Goal: Information Seeking & Learning: Learn about a topic

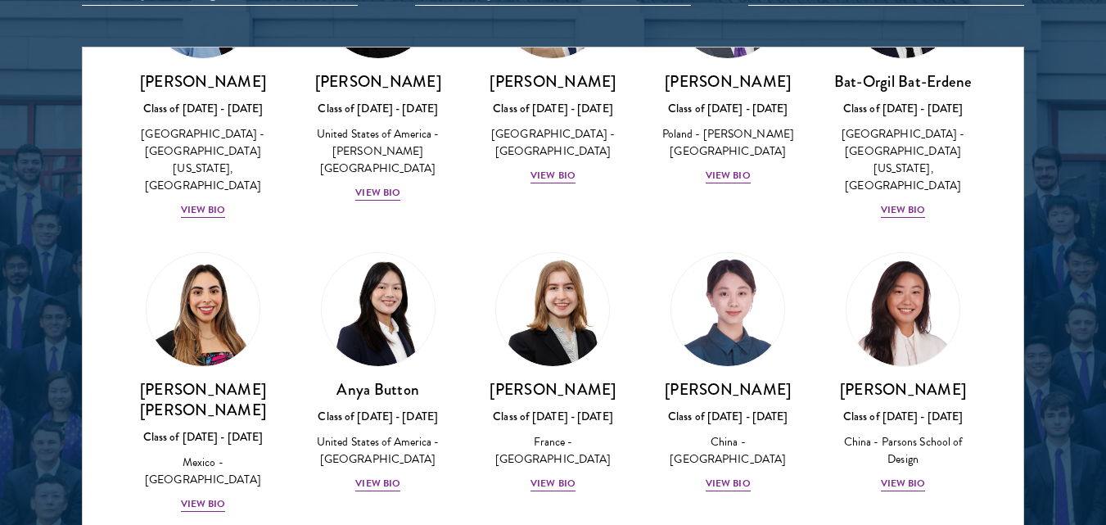
scroll to position [1111, 0]
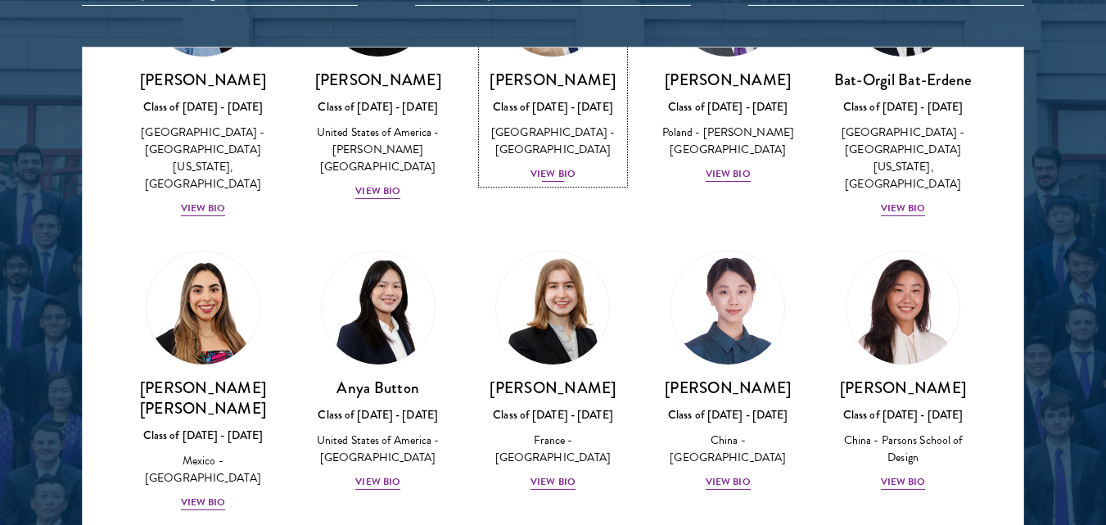
click at [566, 166] on div "View Bio" at bounding box center [552, 174] width 45 height 16
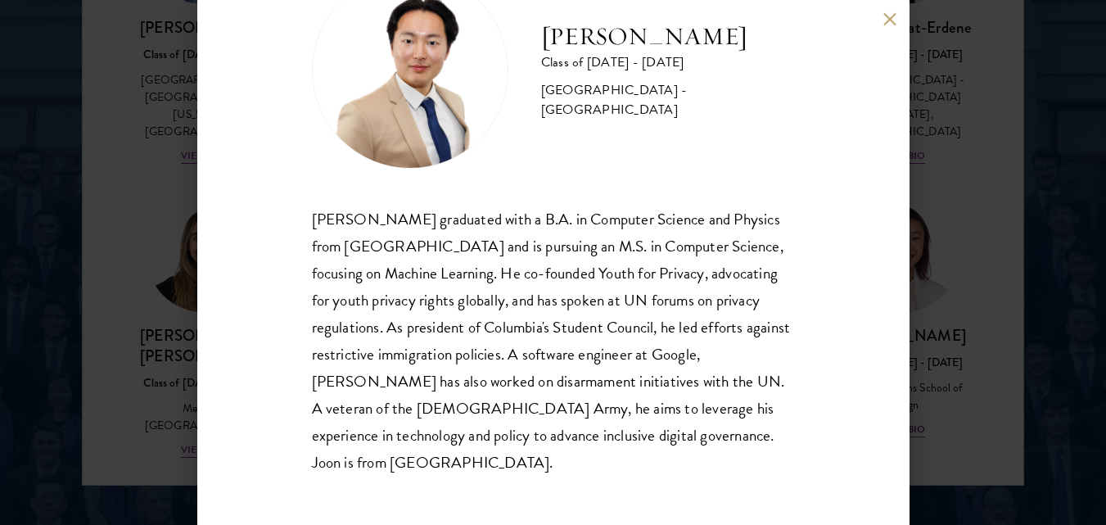
scroll to position [2146, 0]
click at [893, 20] on button at bounding box center [890, 19] width 14 height 14
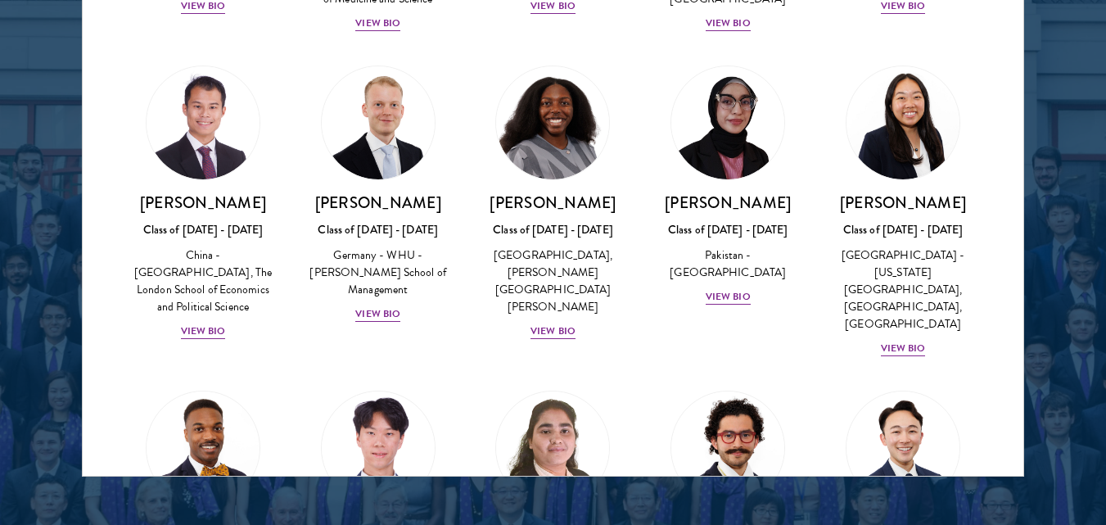
scroll to position [3185, 0]
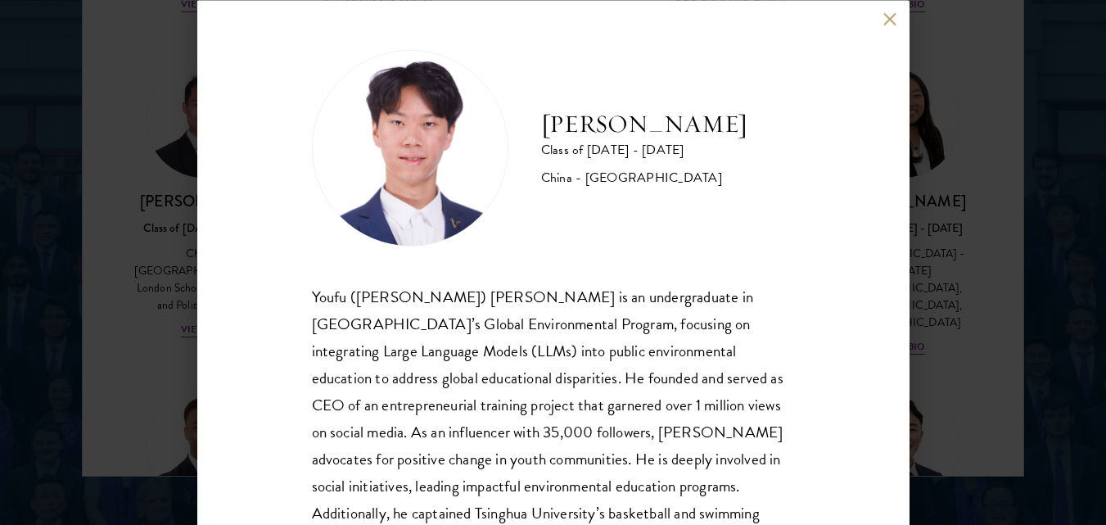
scroll to position [77, 0]
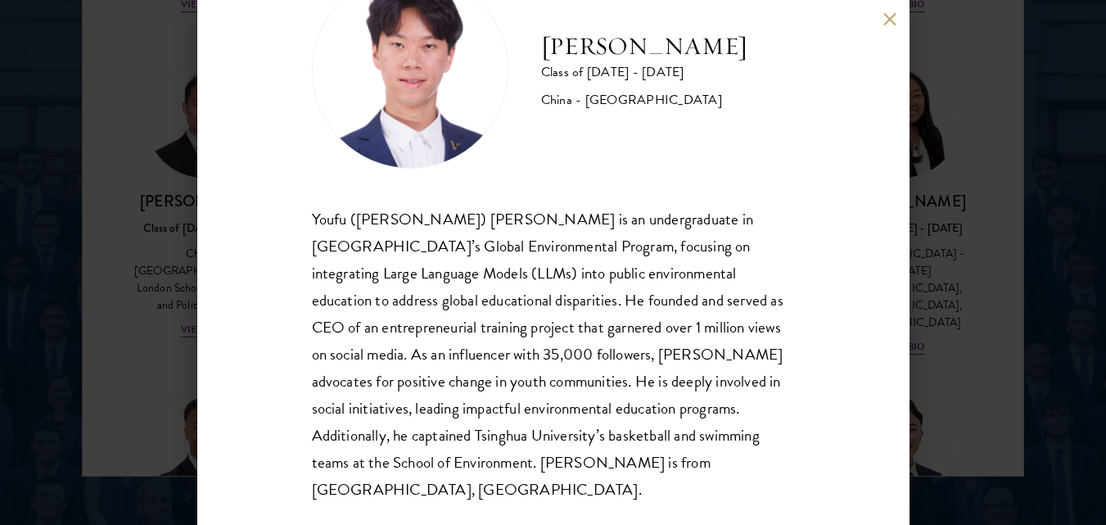
click at [944, 216] on div "[PERSON_NAME] Class of [DATE] - [DATE] [GEOGRAPHIC_DATA] - [GEOGRAPHIC_DATA] [P…" at bounding box center [553, 262] width 1106 height 525
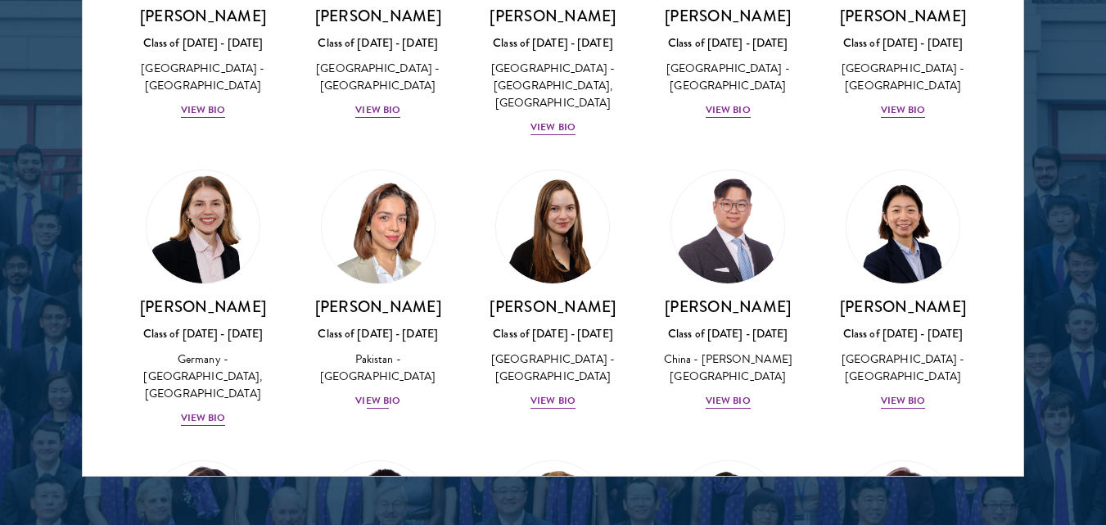
scroll to position [4059, 0]
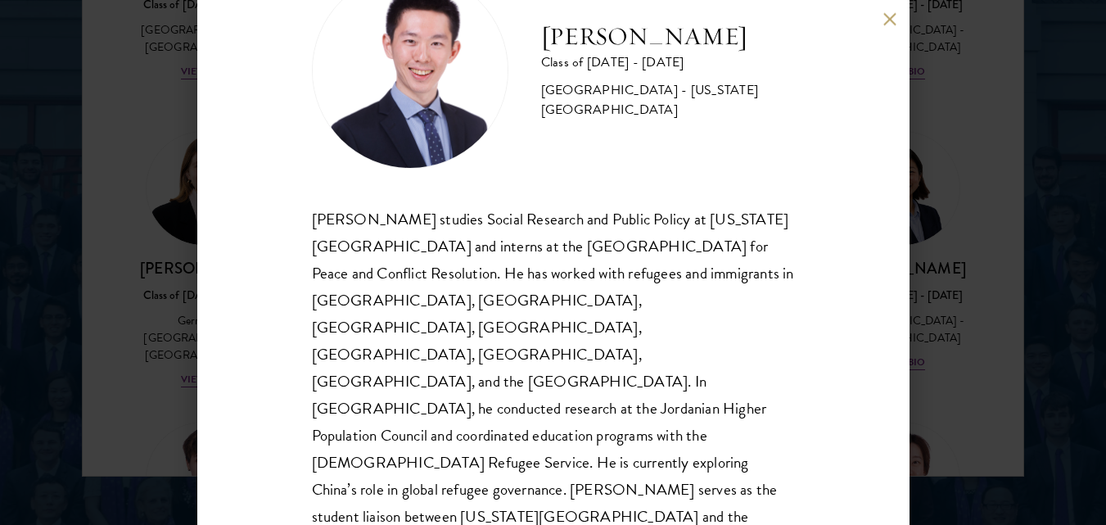
scroll to position [2178, 0]
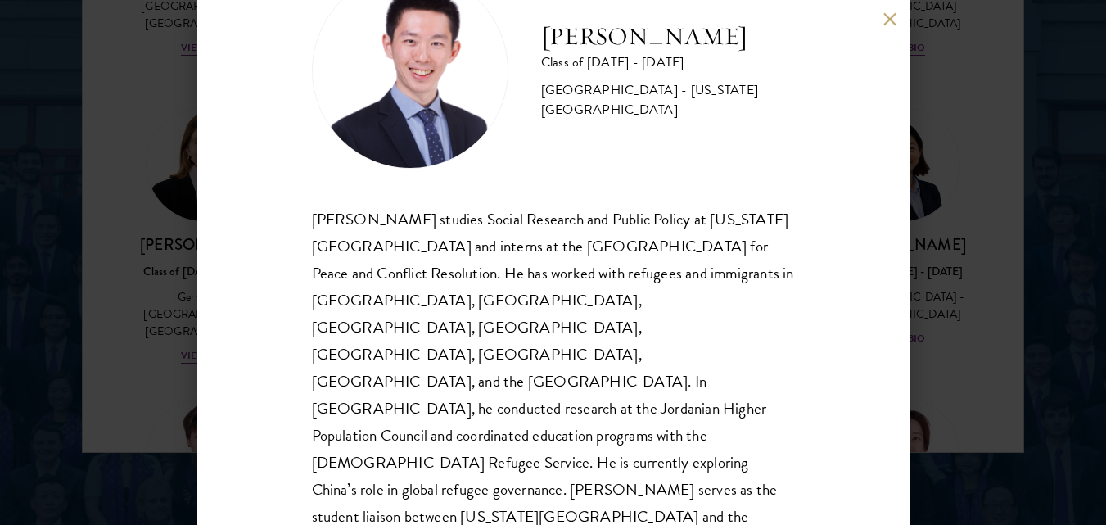
click at [959, 196] on div "[PERSON_NAME] Class of [DATE] - [DATE] [GEOGRAPHIC_DATA] - [US_STATE][GEOGRAPHI…" at bounding box center [553, 262] width 1106 height 525
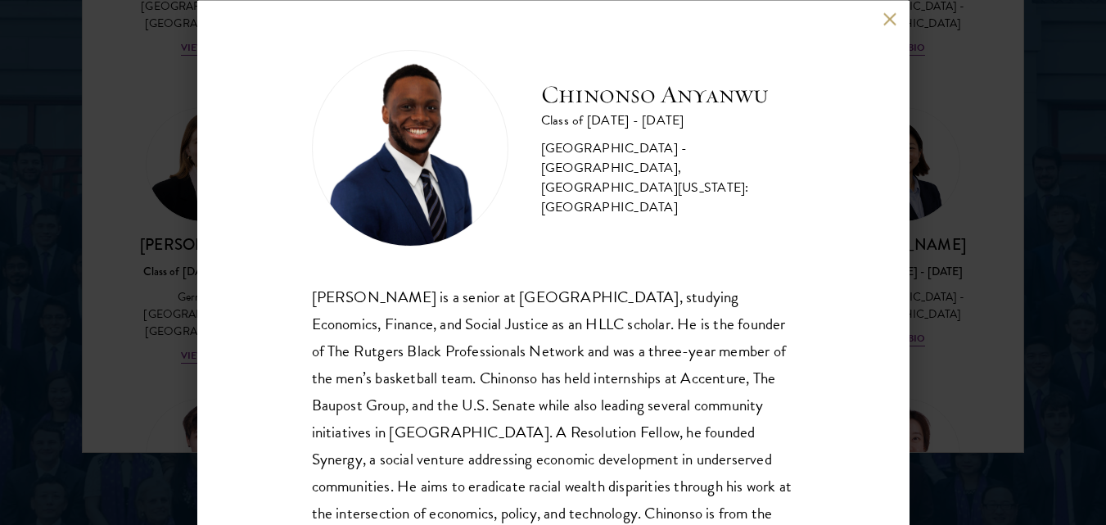
click at [569, 379] on div "[PERSON_NAME] is a senior at [GEOGRAPHIC_DATA], studying Economics, Finance, an…" at bounding box center [553, 417] width 483 height 270
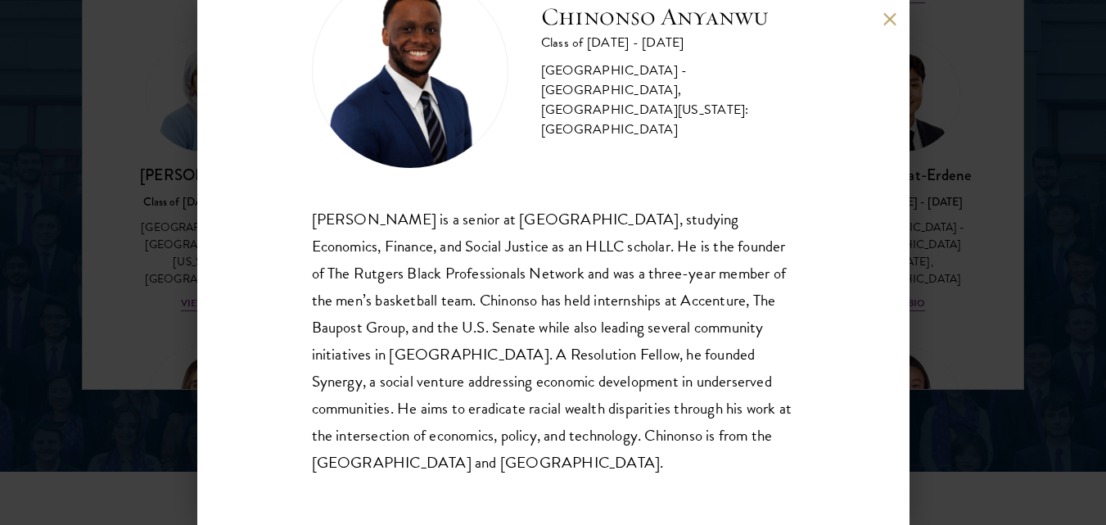
scroll to position [2246, 0]
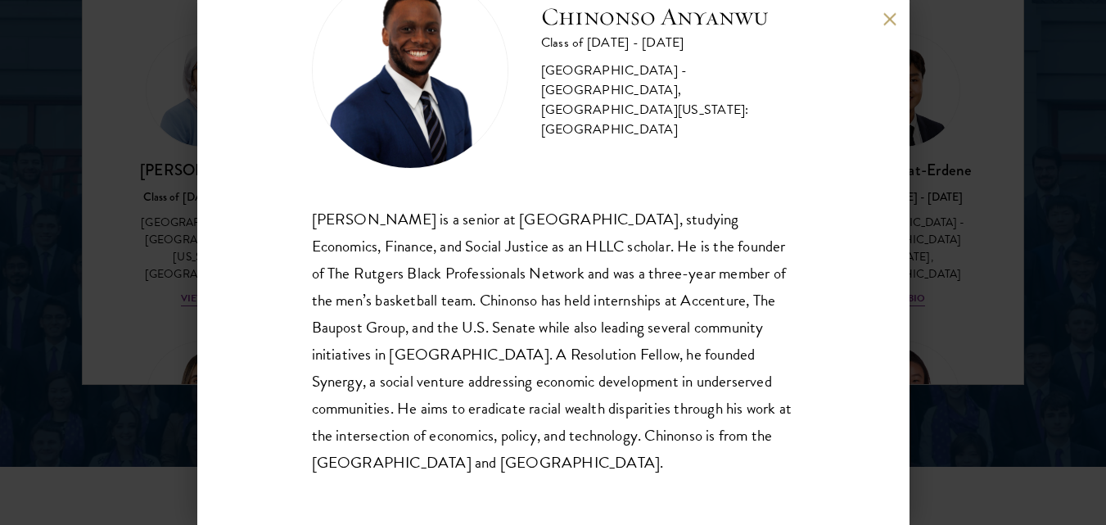
click at [955, 158] on div "[PERSON_NAME] Class of [DATE] - [DATE] [GEOGRAPHIC_DATA] - [GEOGRAPHIC_DATA], […" at bounding box center [553, 262] width 1106 height 525
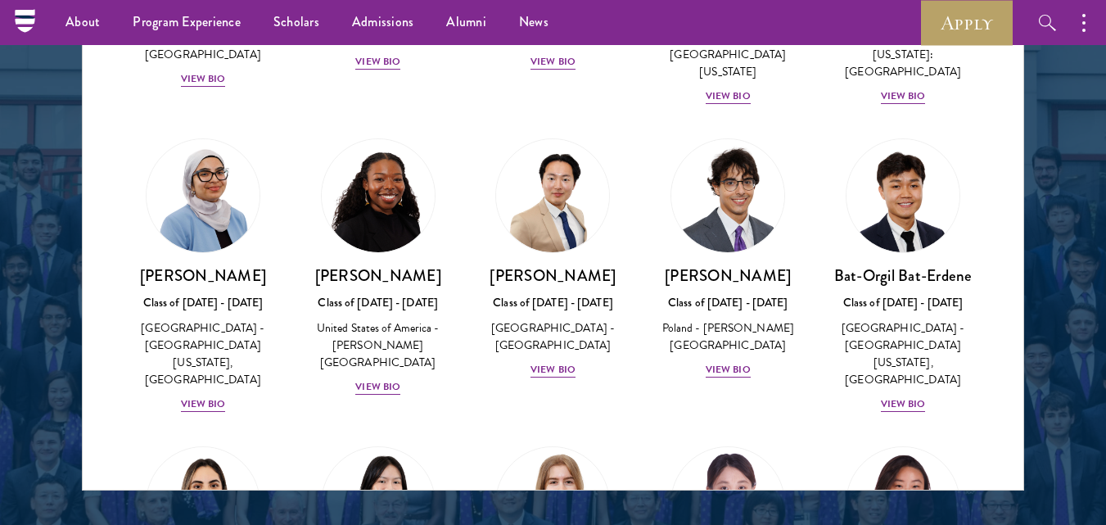
scroll to position [4118, 0]
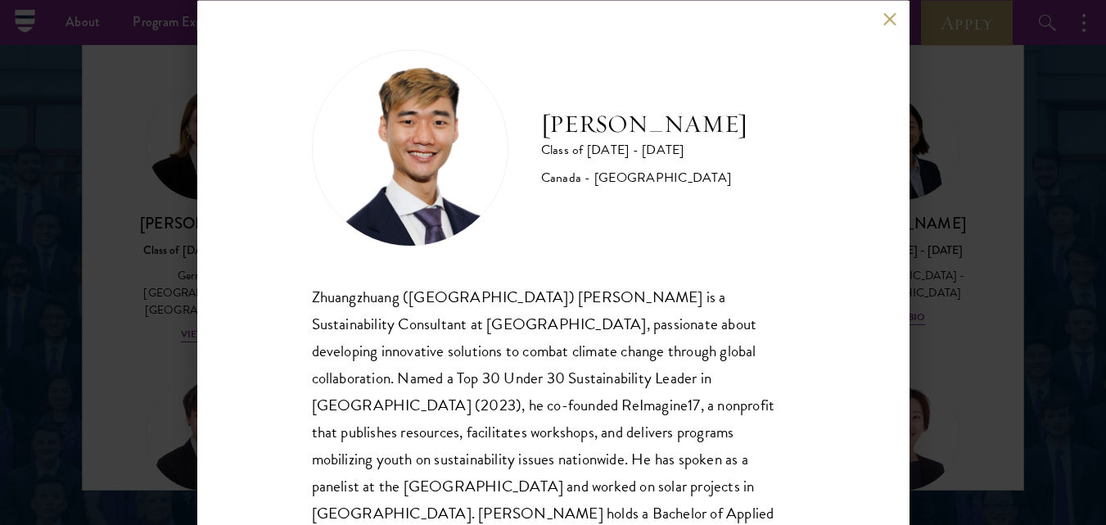
scroll to position [50, 0]
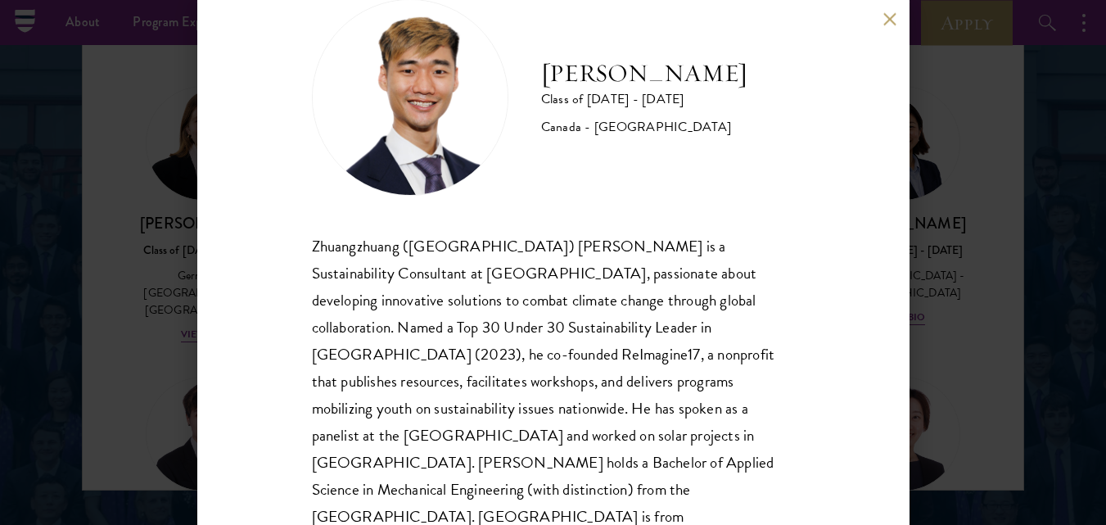
click at [1006, 243] on div "[PERSON_NAME] Class of [DATE] - [DATE] [GEOGRAPHIC_DATA] - [GEOGRAPHIC_DATA] Zh…" at bounding box center [553, 262] width 1106 height 525
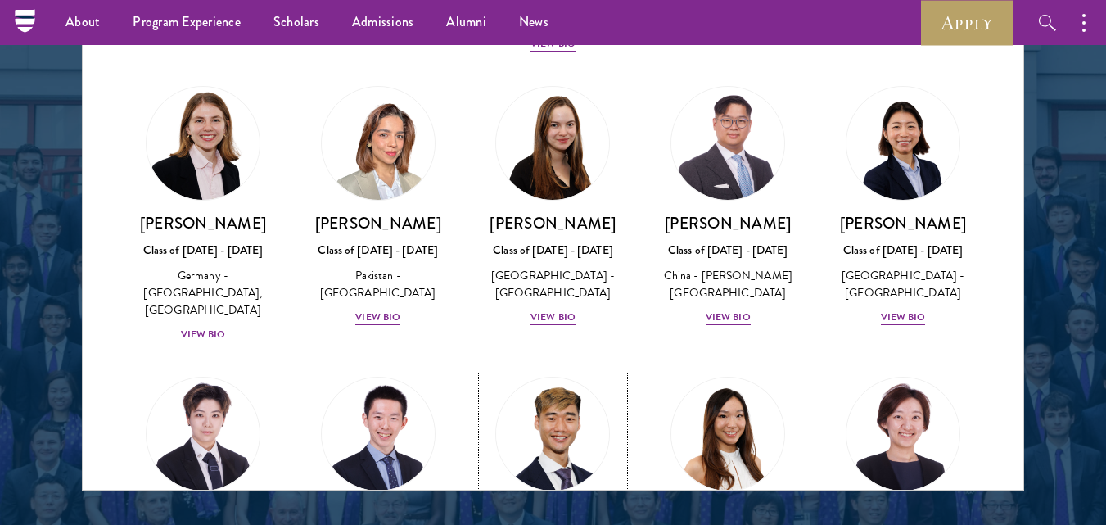
click at [884, 14] on div "About Overview Leadership Donors Program Experience Overview Curriculum Student…" at bounding box center [553, 22] width 1106 height 45
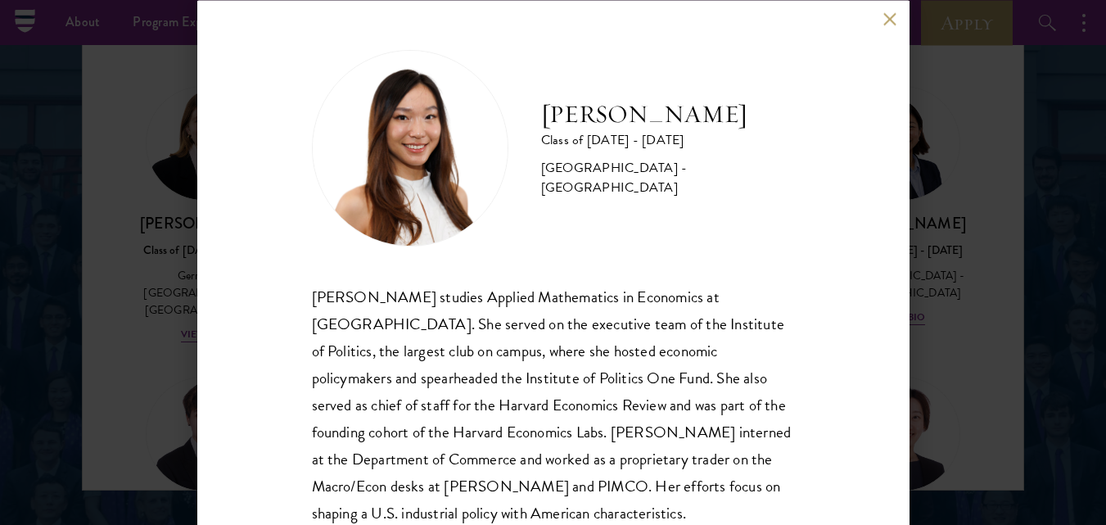
scroll to position [50, 0]
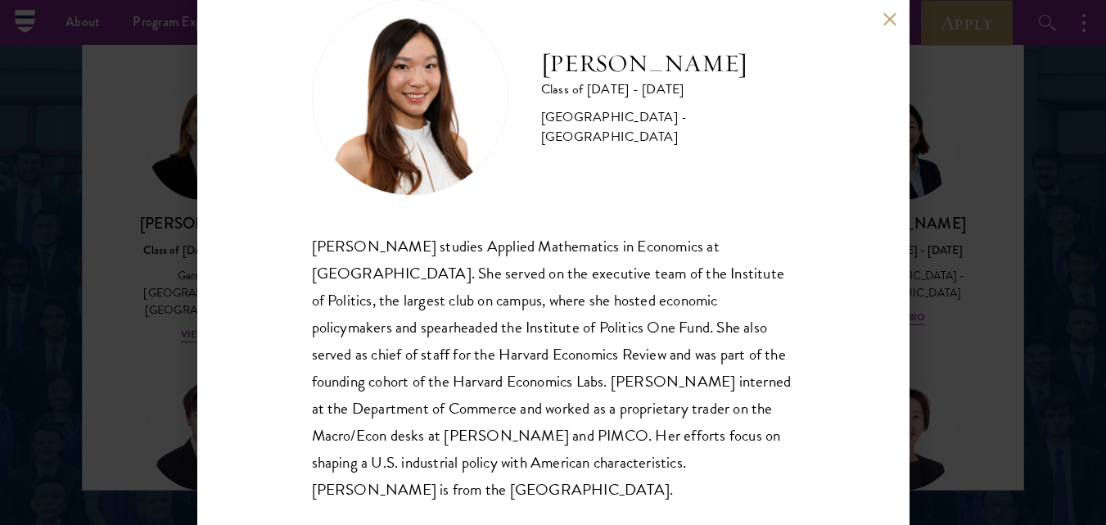
click at [954, 288] on div "[PERSON_NAME] Class of [DATE] - [DATE] [GEOGRAPHIC_DATA] - [GEOGRAPHIC_DATA] [P…" at bounding box center [553, 262] width 1106 height 525
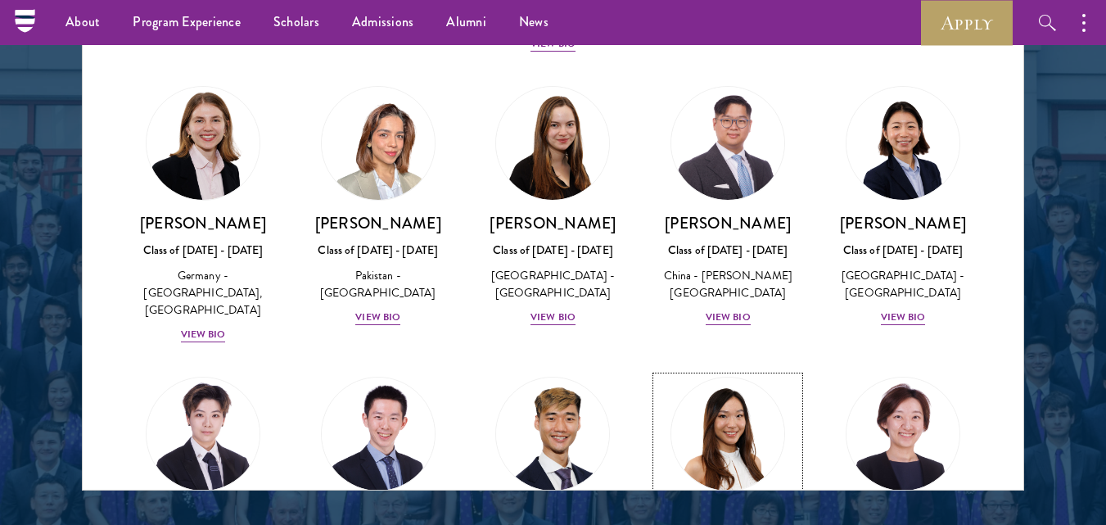
scroll to position [4118, 0]
